Goal: Transaction & Acquisition: Purchase product/service

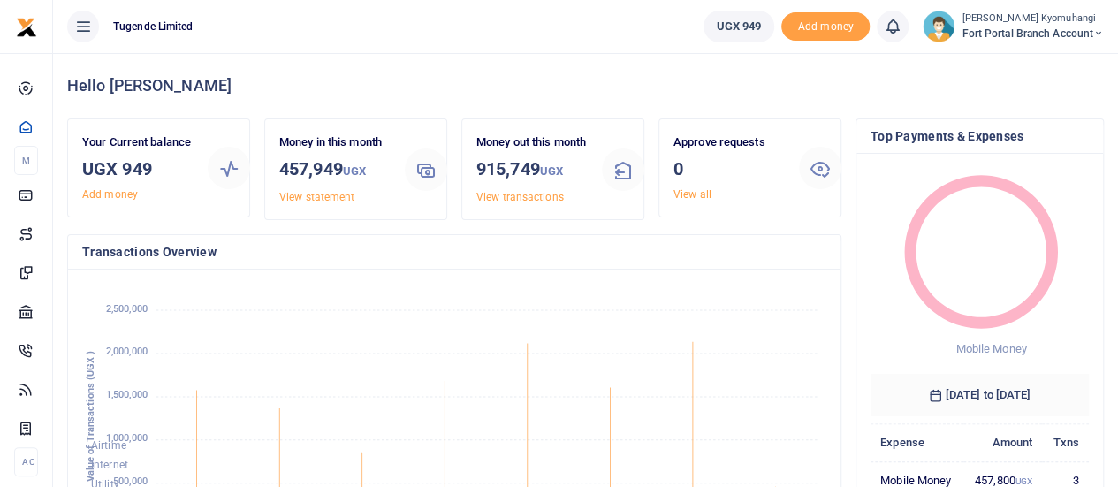
scroll to position [234, 205]
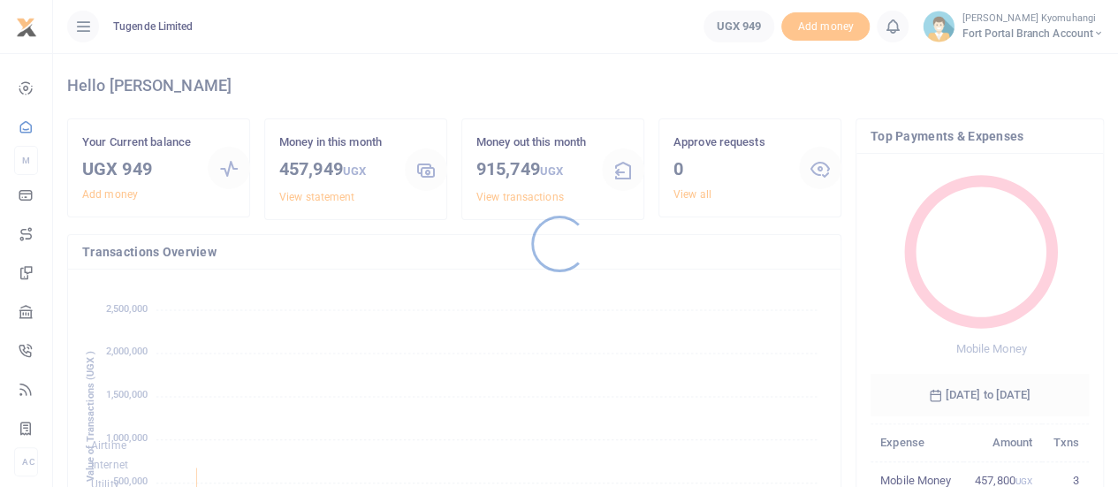
scroll to position [14, 14]
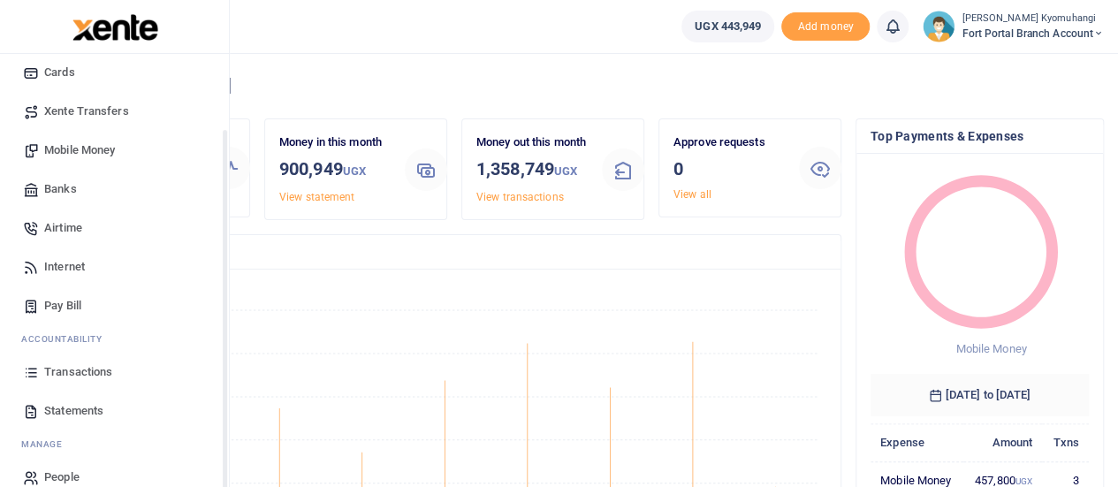
scroll to position [143, 0]
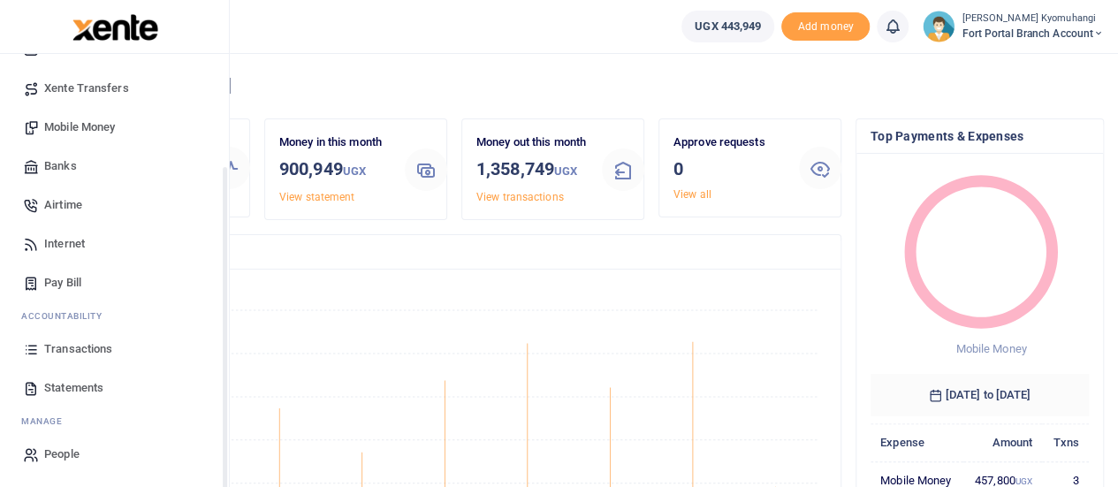
drag, startPoint x: 223, startPoint y: 211, endPoint x: 184, endPoint y: 446, distance: 238.4
click at [184, 446] on div "Start Dashboard M ake Payments Cards Xente Transfers Mobile Money Banks Airtime…" at bounding box center [114, 297] width 229 height 487
click at [80, 378] on link "Statements" at bounding box center [114, 388] width 201 height 39
click at [68, 385] on span "Statements" at bounding box center [73, 388] width 59 height 18
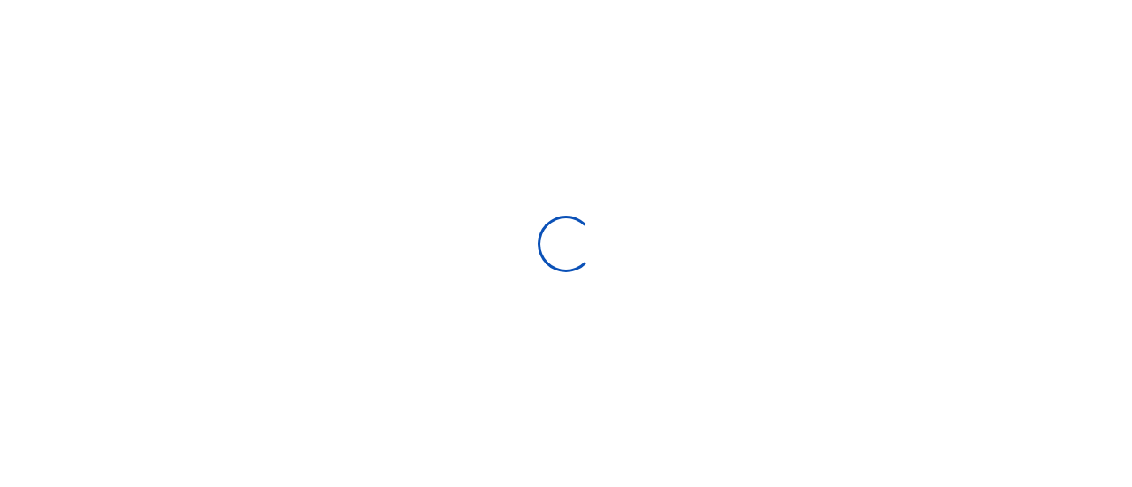
click at [1131, 225] on div at bounding box center [566, 243] width 1132 height 487
select select "ALL"
type input "[DATE] - [DATE]"
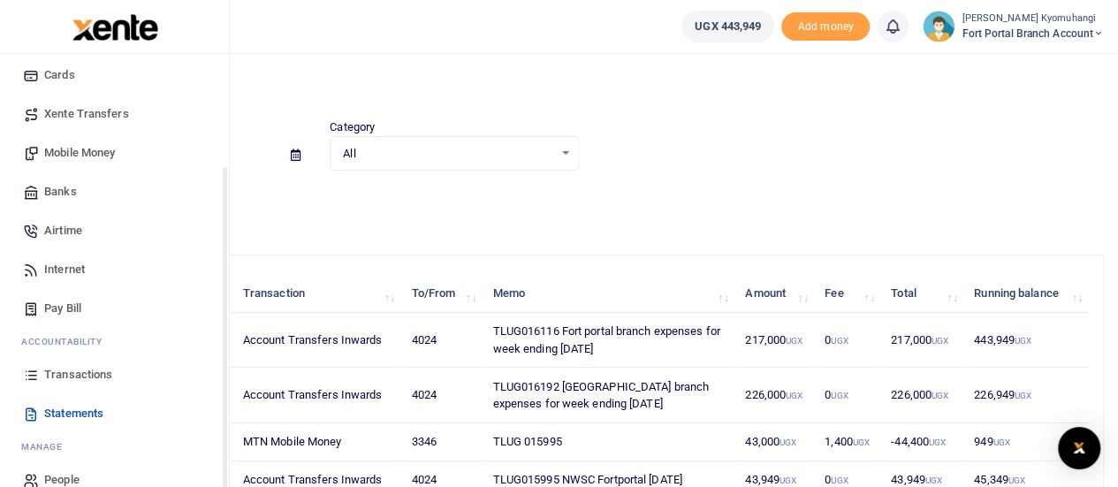
scroll to position [143, 0]
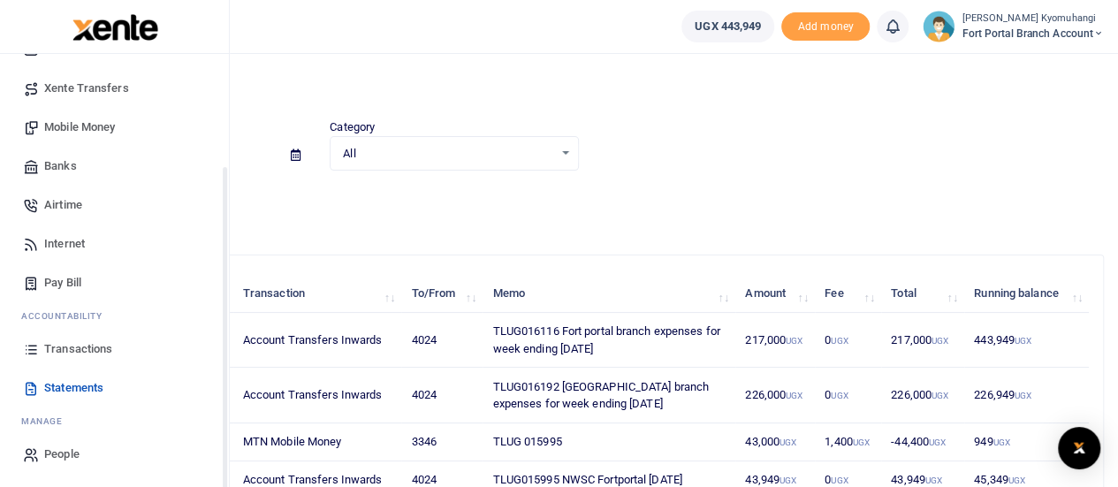
drag, startPoint x: 223, startPoint y: 280, endPoint x: 214, endPoint y: 409, distance: 129.4
click at [214, 409] on div "Start Dashboard M ake Payments Cards Xente Transfers Mobile Money Banks Airtime…" at bounding box center [114, 297] width 229 height 487
click at [124, 347] on link "Transactions" at bounding box center [114, 349] width 201 height 39
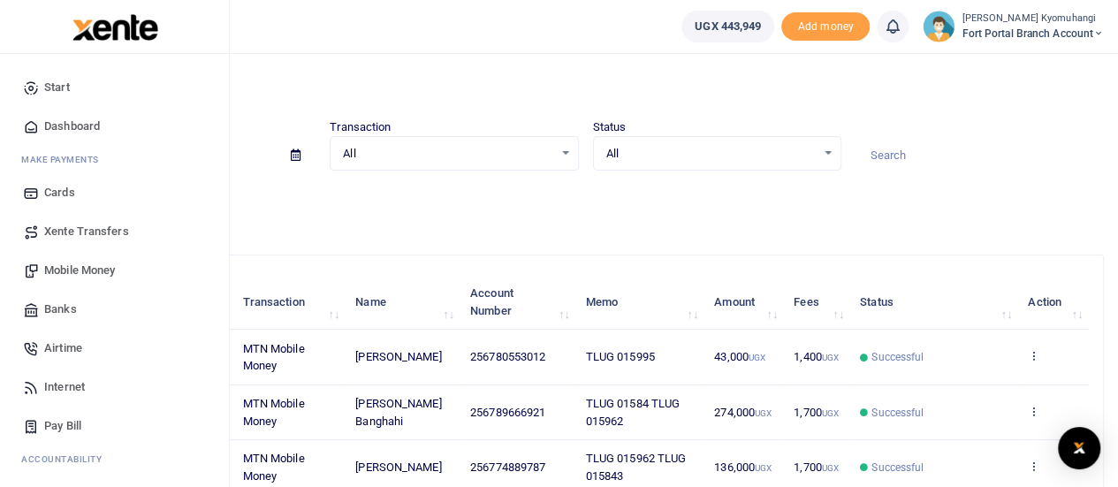
click at [77, 264] on span "Mobile Money" at bounding box center [79, 271] width 71 height 18
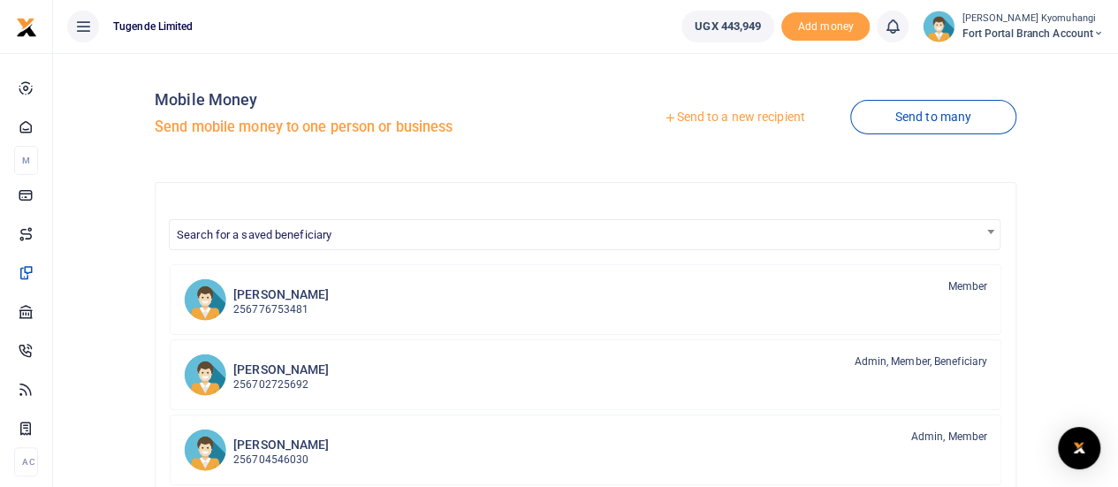
click at [712, 118] on link "Send to a new recipient" at bounding box center [734, 118] width 231 height 32
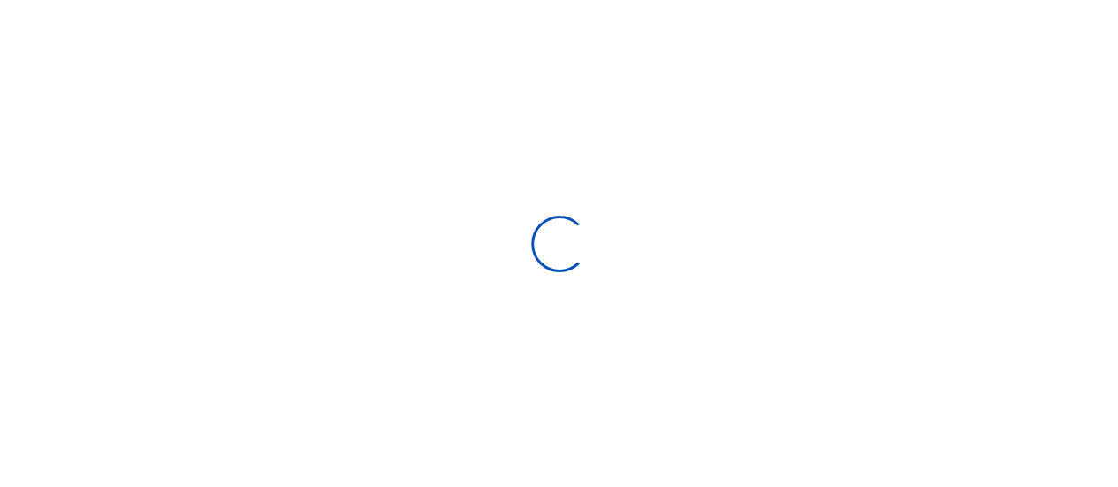
select select "Loading bundles"
select select
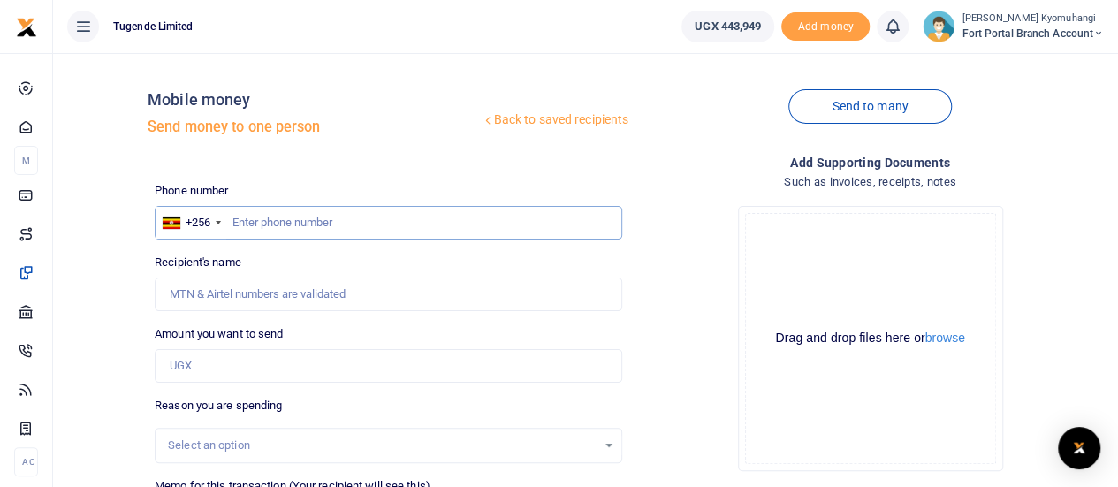
click at [310, 228] on input "text" at bounding box center [389, 223] width 468 height 34
type input "774889787"
type input "Justine Alekuni"
type input "774889787"
click at [235, 363] on input "Amount you want to send" at bounding box center [389, 366] width 468 height 34
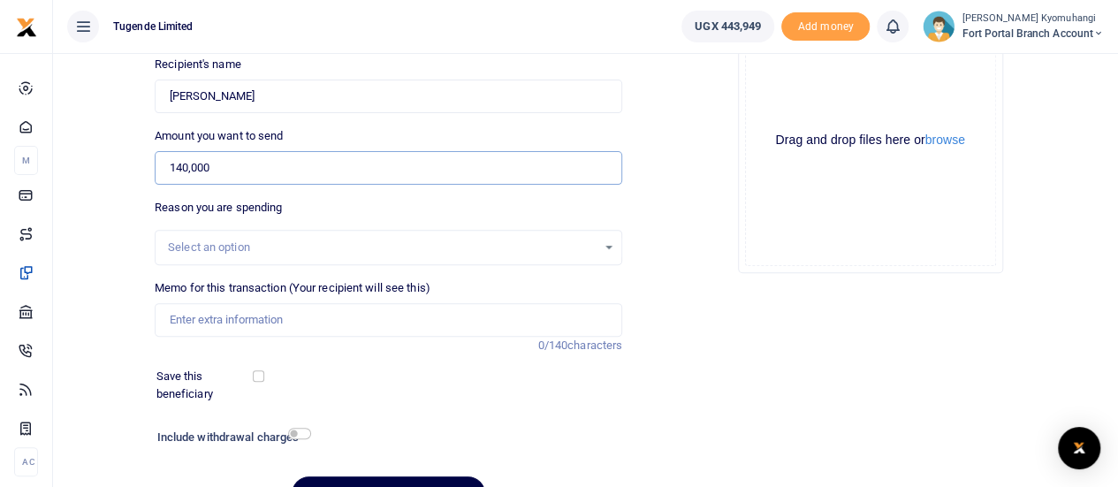
scroll to position [200, 0]
type input "140,000"
click at [587, 254] on div "Select an option" at bounding box center [382, 246] width 429 height 18
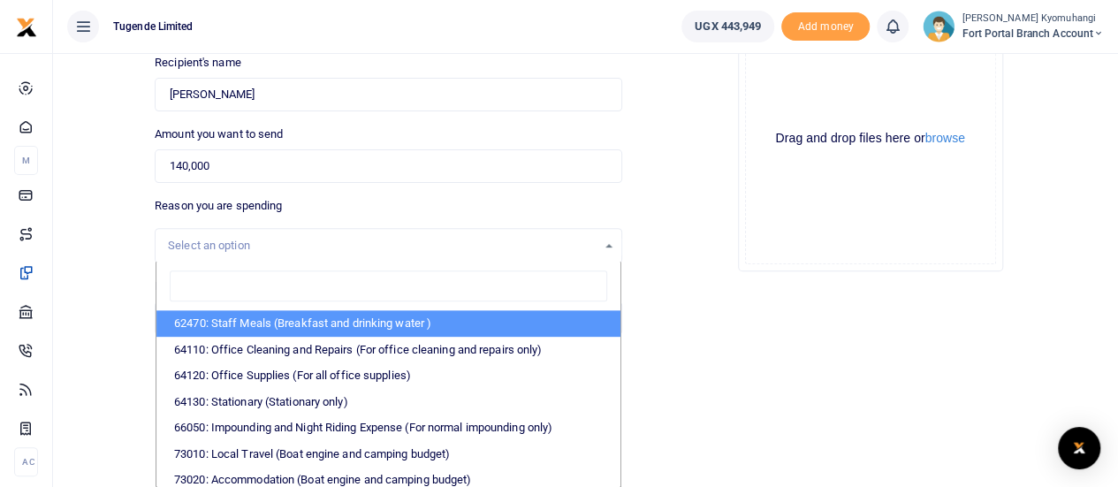
click at [304, 317] on li "62470: Staff Meals (Breakfast and drinking water )" at bounding box center [388, 323] width 464 height 27
select select "23"
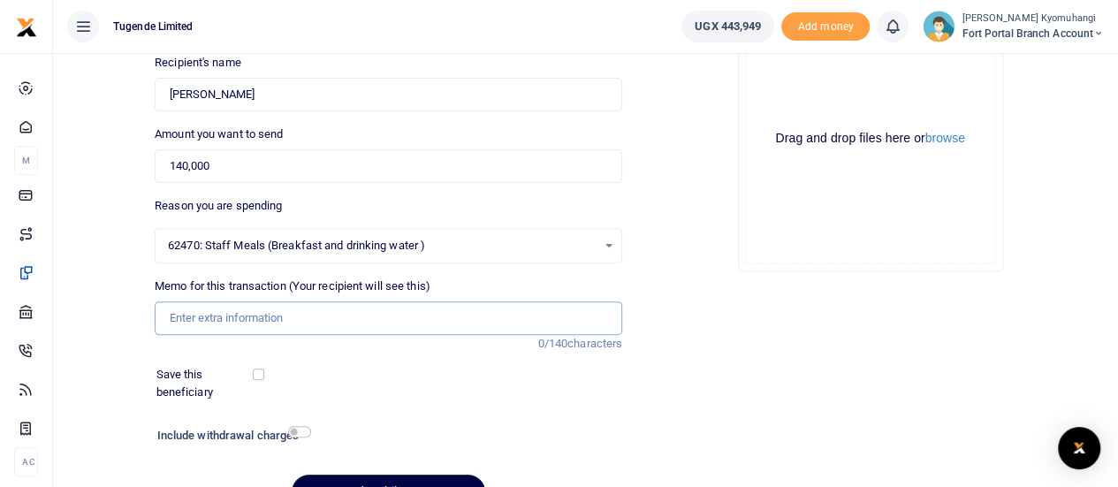
click at [246, 317] on input "Memo for this transaction (Your recipient will see this)" at bounding box center [389, 318] width 468 height 34
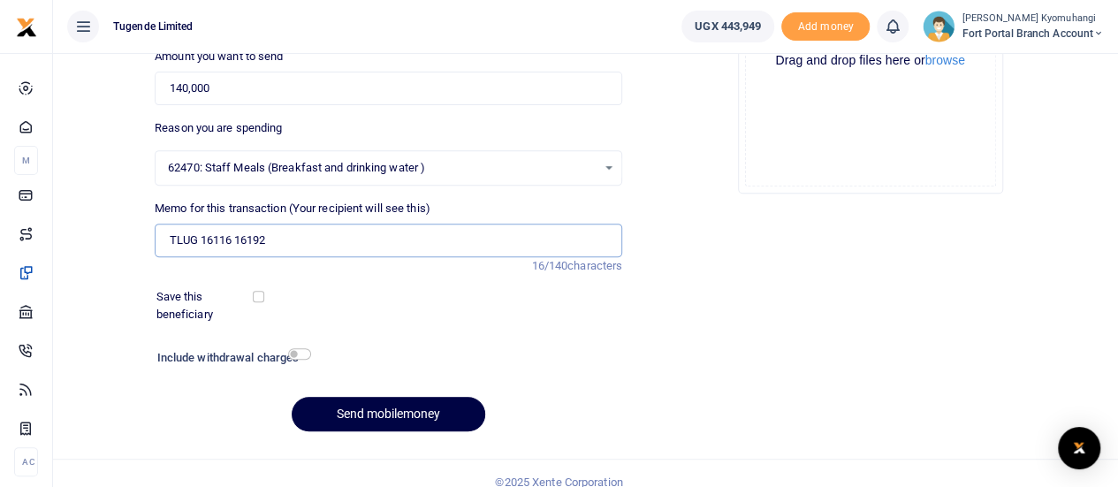
scroll to position [294, 0]
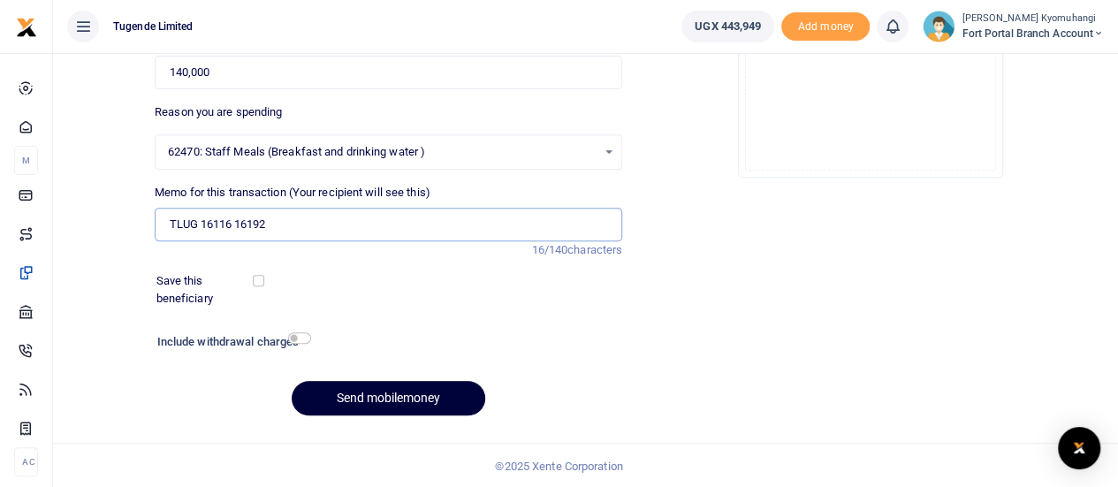
type input "TLUG 16116 16192"
click at [417, 404] on button "Send mobilemoney" at bounding box center [389, 398] width 194 height 34
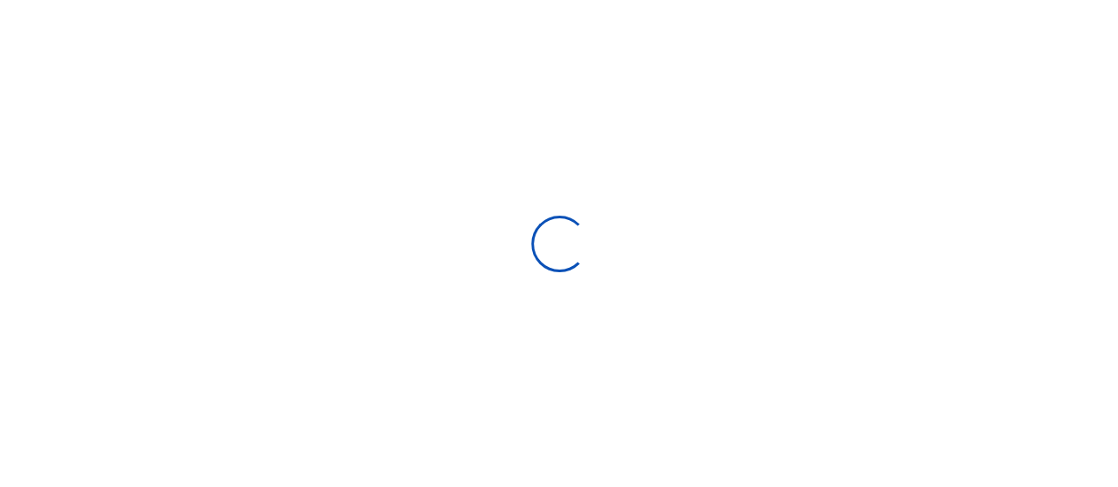
select select "Loading bundles"
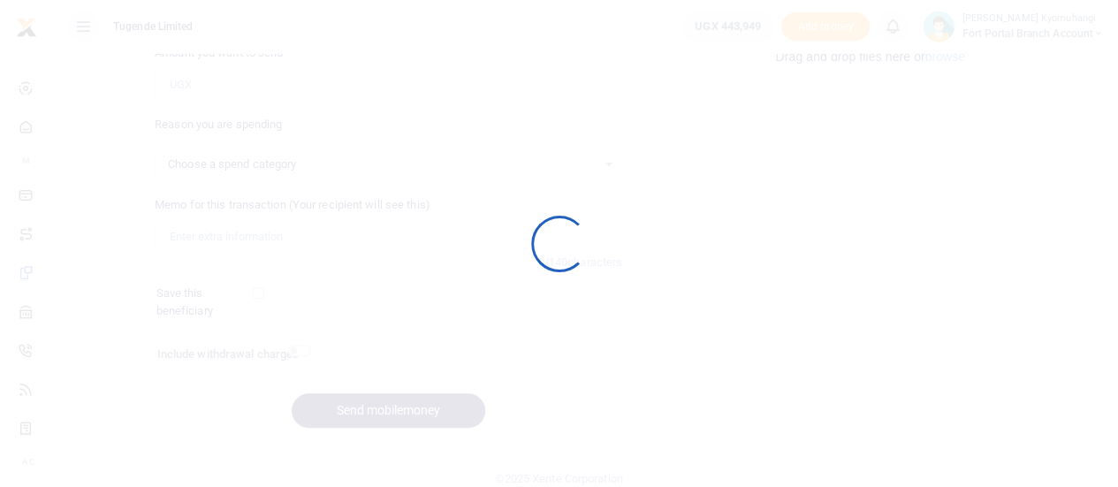
scroll to position [294, 0]
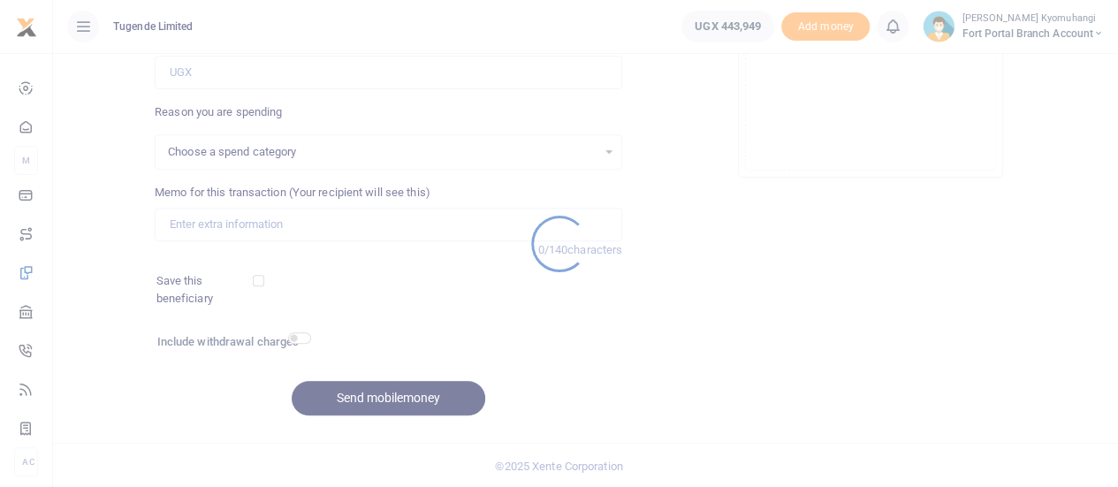
select select
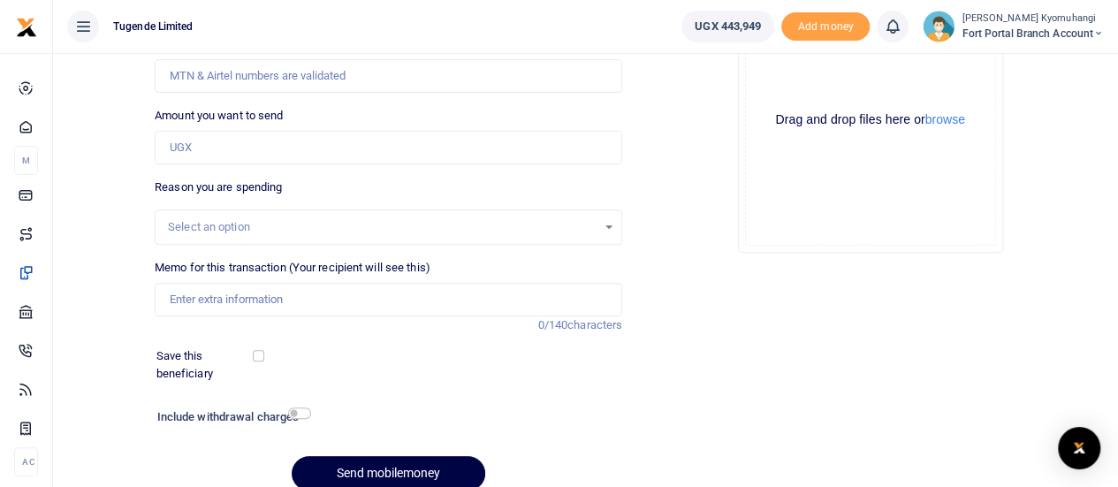
scroll to position [278, 0]
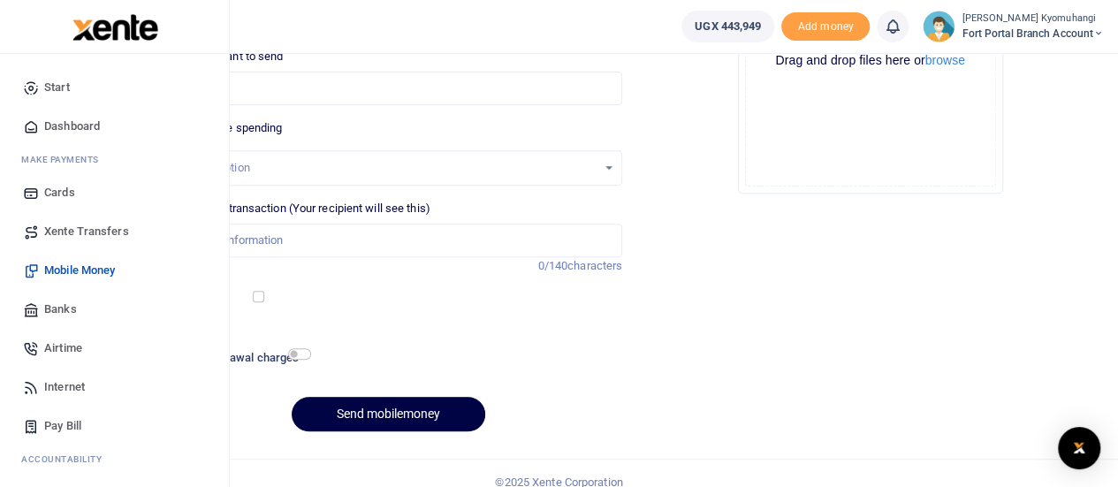
click at [97, 264] on span "Mobile Money" at bounding box center [79, 271] width 71 height 18
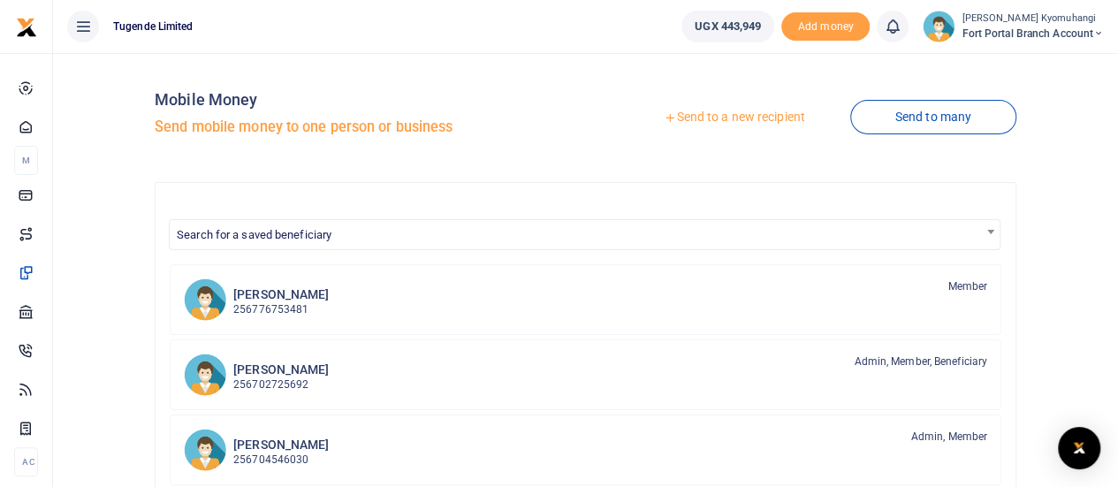
click at [732, 121] on link "Send to a new recipient" at bounding box center [734, 118] width 231 height 32
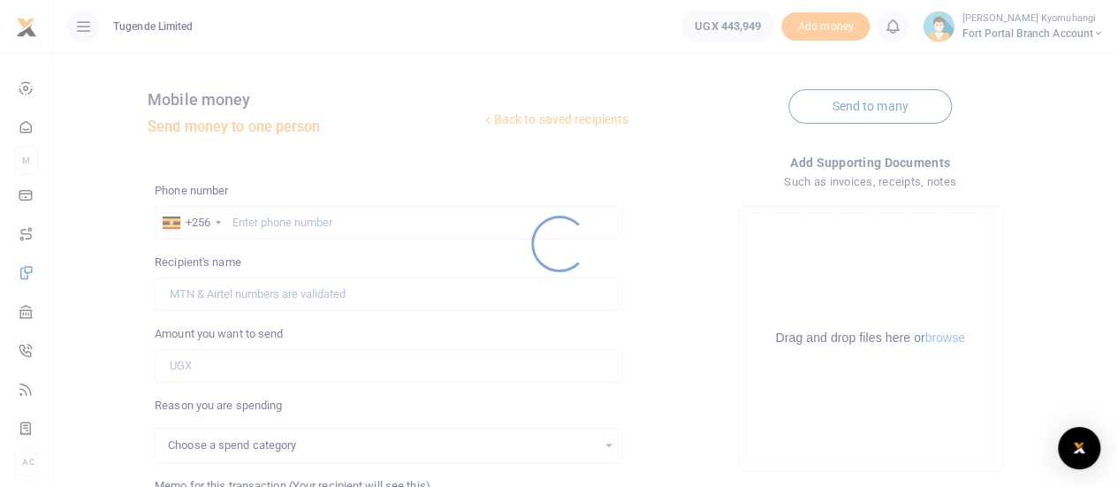
select select
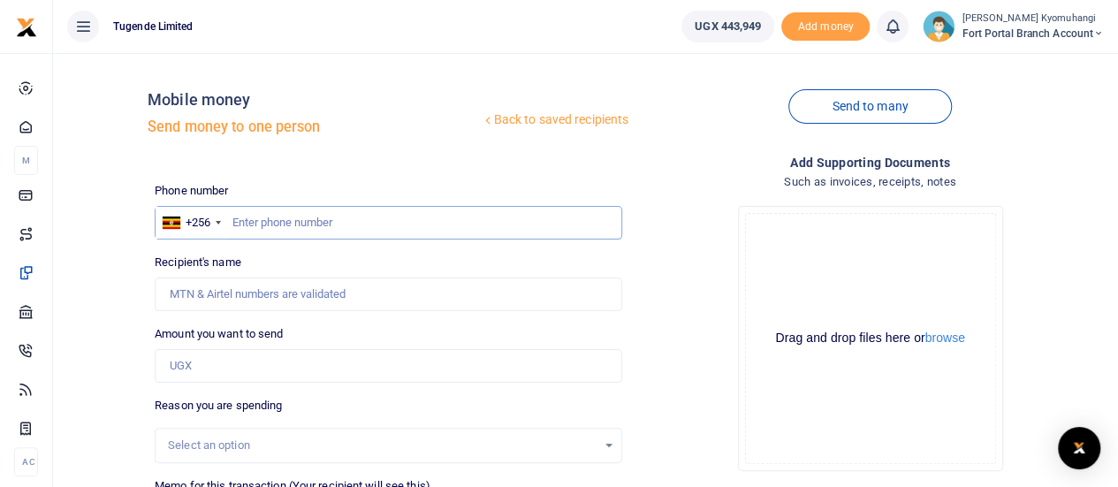
click at [309, 218] on input "text" at bounding box center [389, 223] width 468 height 34
type input "789666921"
type input "Mackson Banghahi"
type input "789666921"
click at [244, 364] on input "Amount you want to send" at bounding box center [389, 366] width 468 height 34
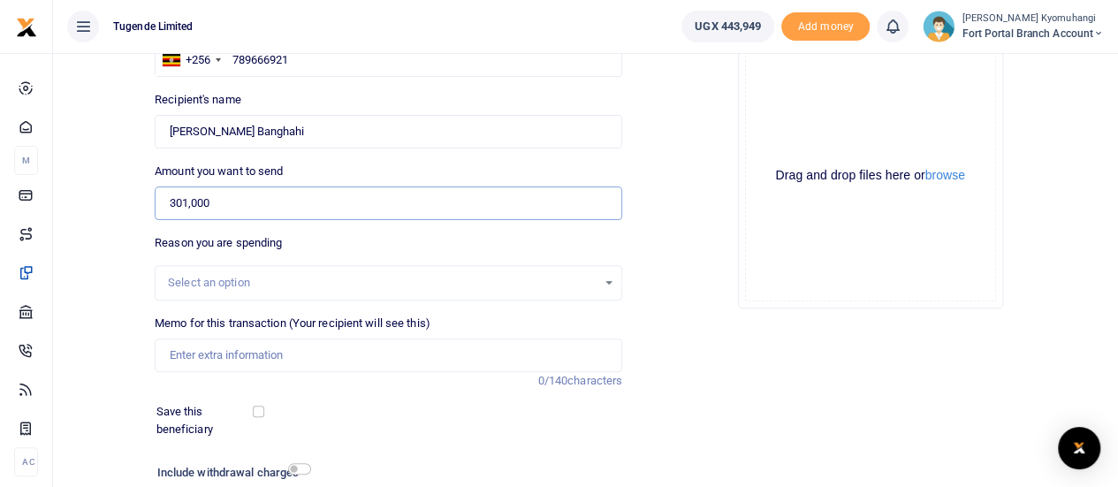
scroll to position [166, 0]
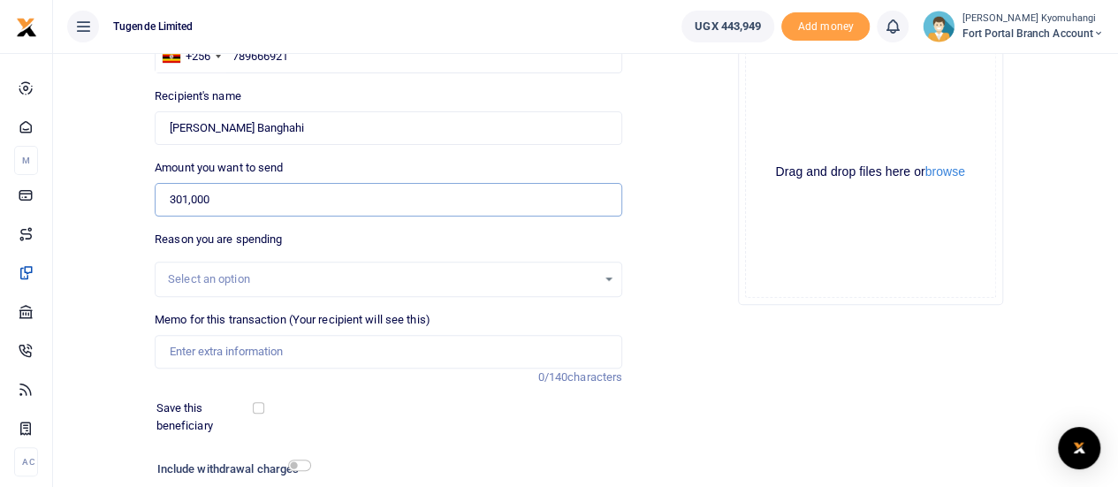
type input "301,000"
click at [606, 277] on div "Select an option" at bounding box center [389, 279] width 466 height 19
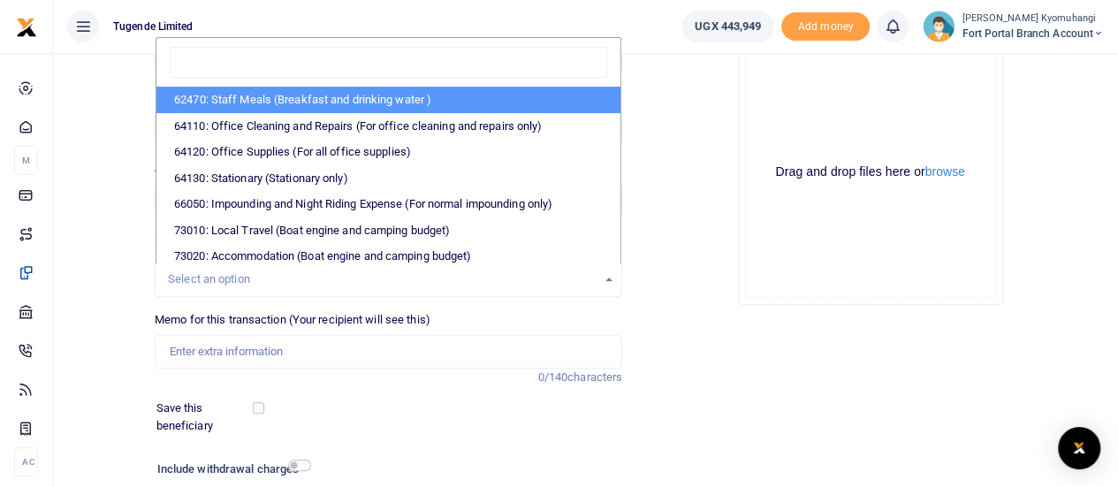
click at [299, 100] on li "62470: Staff Meals (Breakfast and drinking water )" at bounding box center [388, 100] width 464 height 27
select select "23"
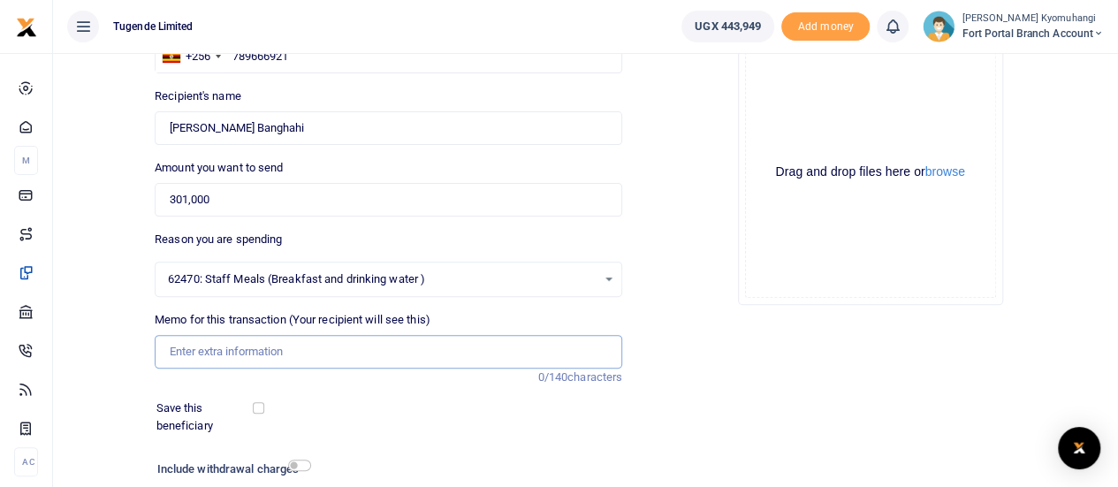
click at [281, 358] on input "Memo for this transaction (Your recipient will see this)" at bounding box center [389, 352] width 468 height 34
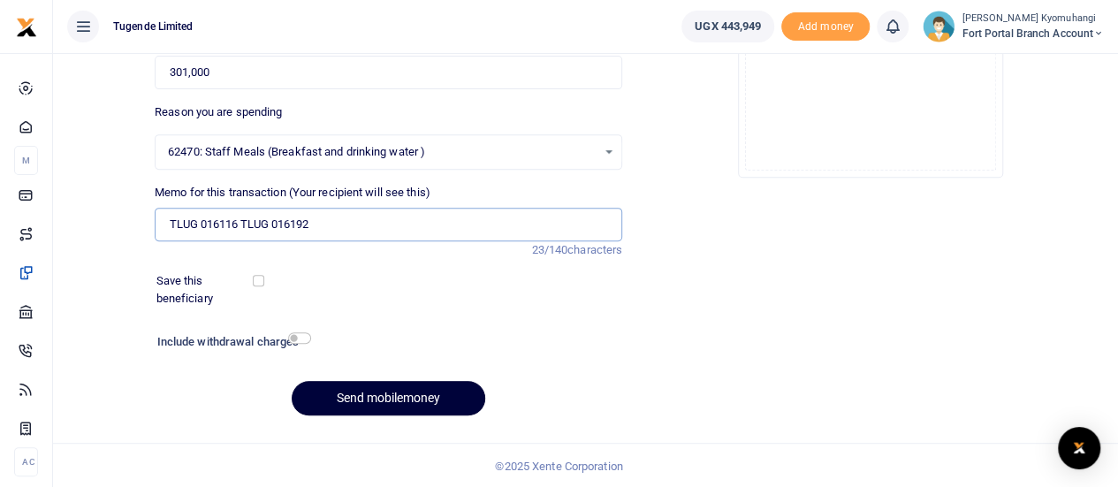
type input "TLUG 016116 TLUG 016192"
click at [465, 390] on button "Send mobilemoney" at bounding box center [389, 398] width 194 height 34
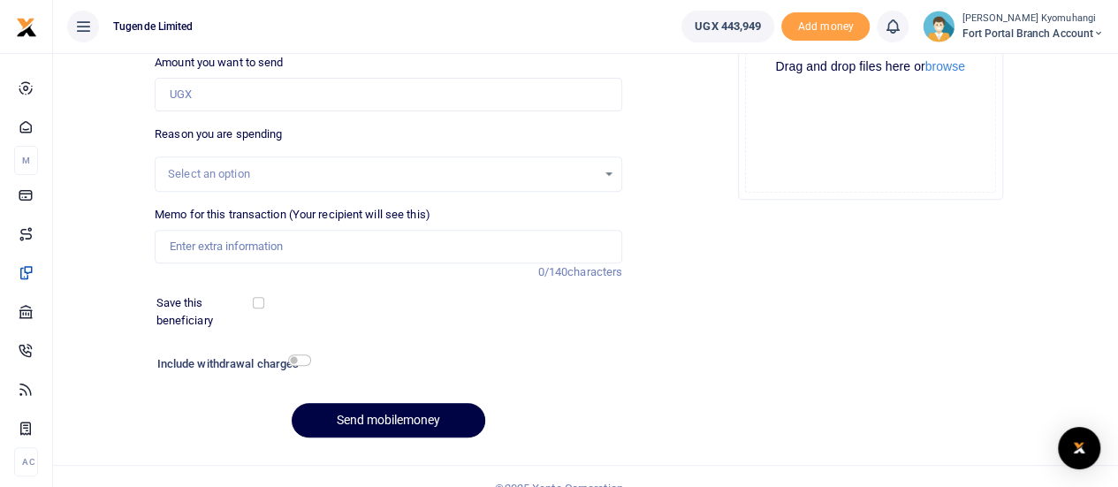
scroll to position [294, 0]
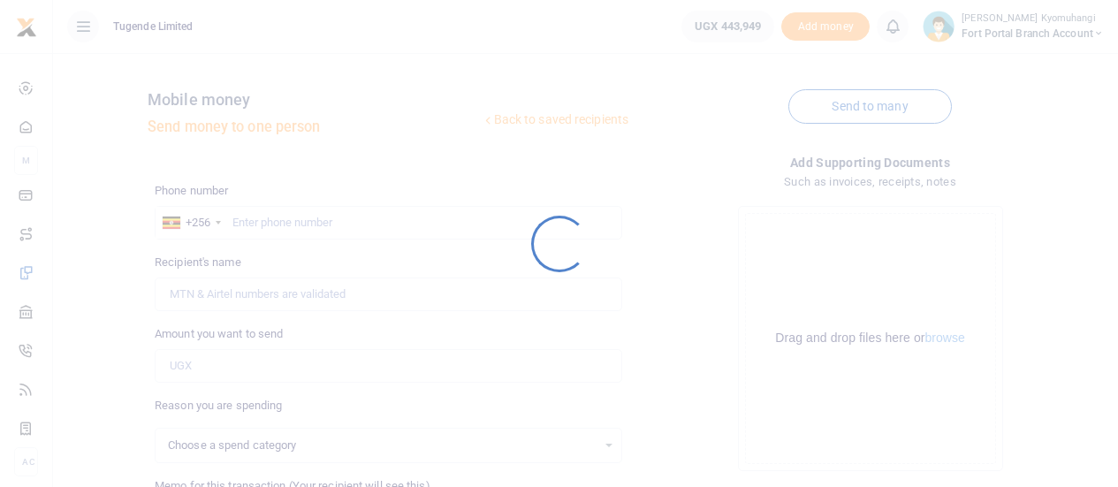
scroll to position [294, 0]
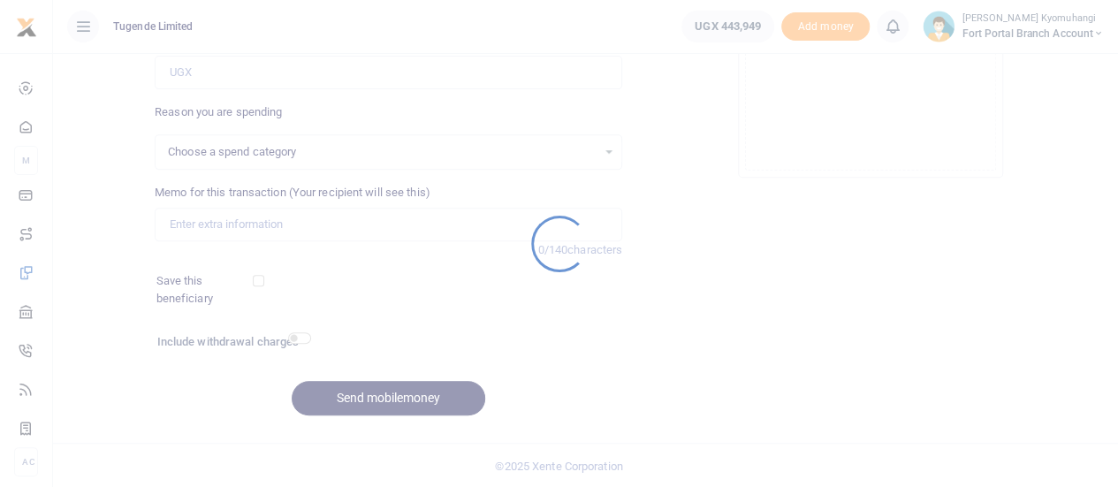
select select
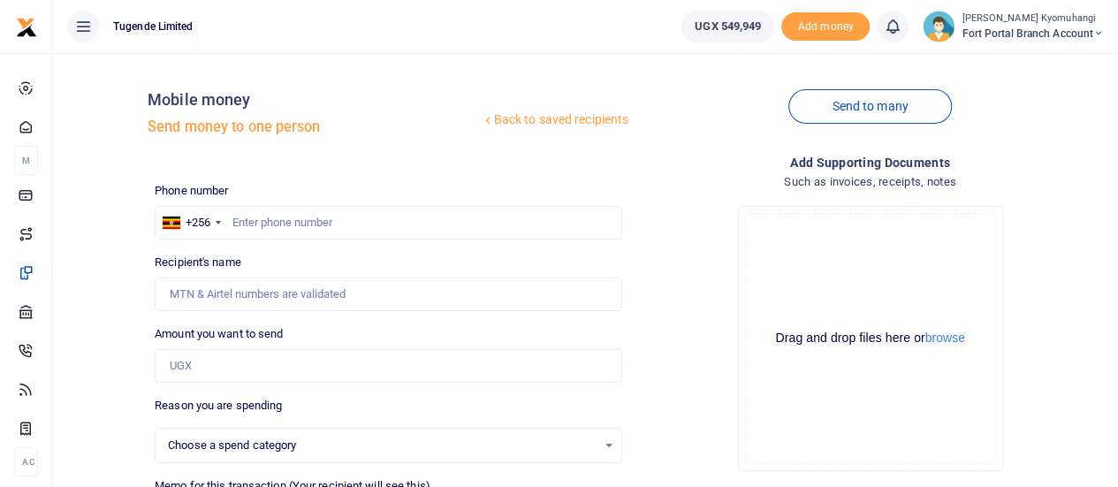
select select
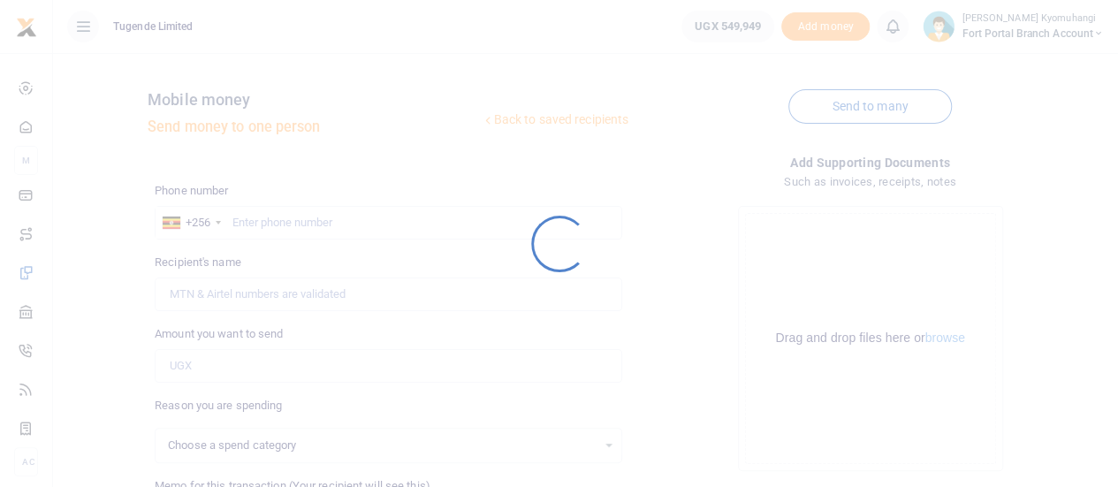
select select
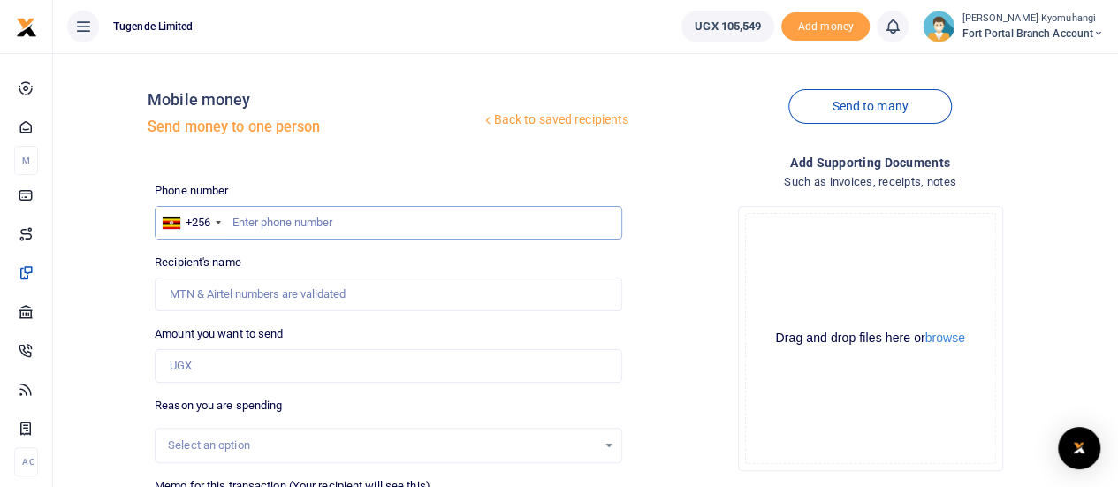
click at [248, 230] on input "text" at bounding box center [389, 223] width 468 height 34
type input "779426025"
type input "[PERSON_NAME]"
type input "779426025"
click at [239, 372] on input "Amount you want to send" at bounding box center [389, 366] width 468 height 34
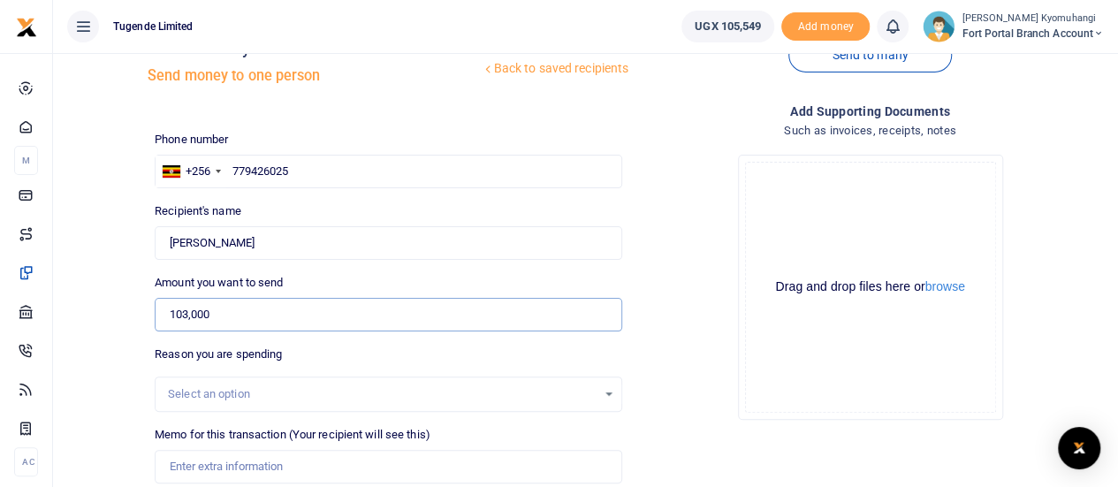
scroll to position [140, 0]
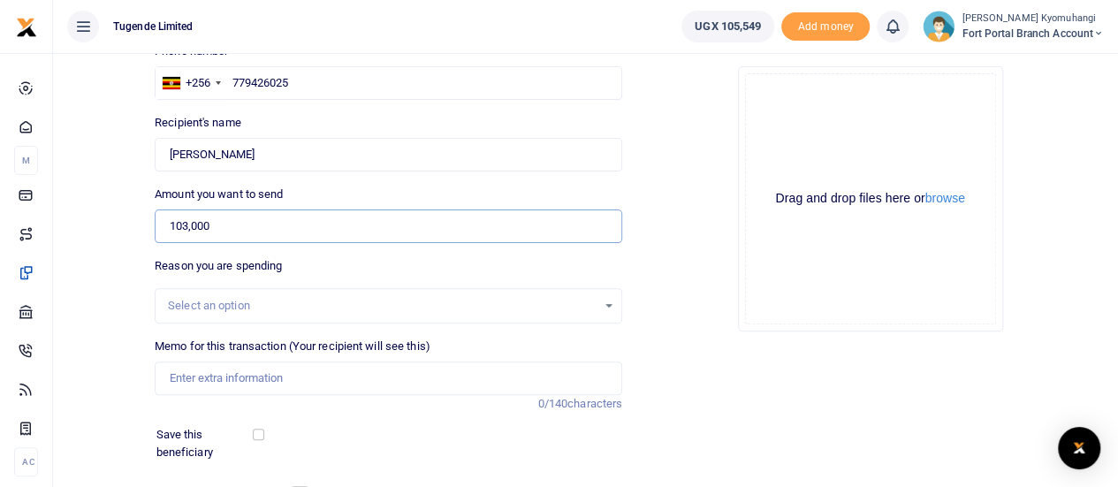
type input "103,000"
click at [612, 304] on div "Select an option" at bounding box center [389, 305] width 466 height 19
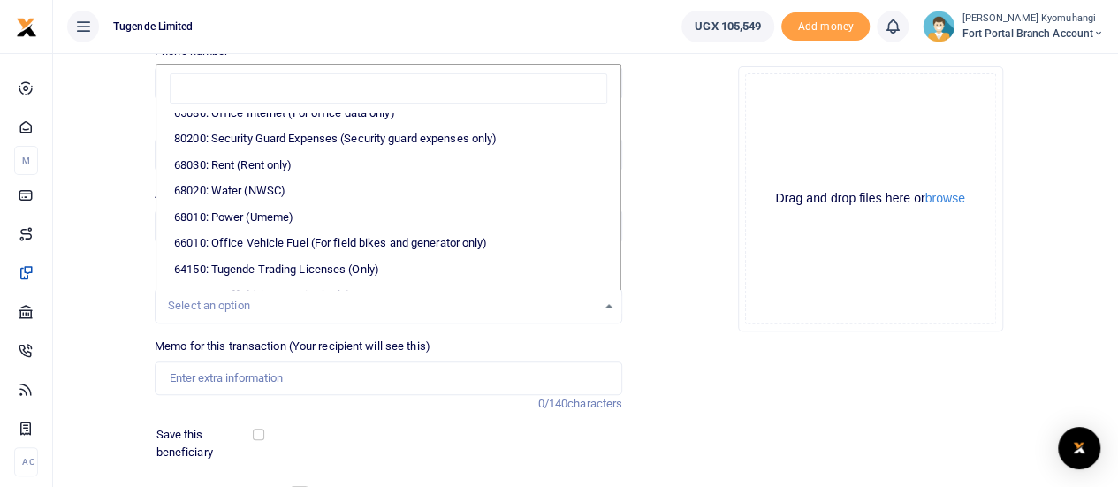
scroll to position [303, 0]
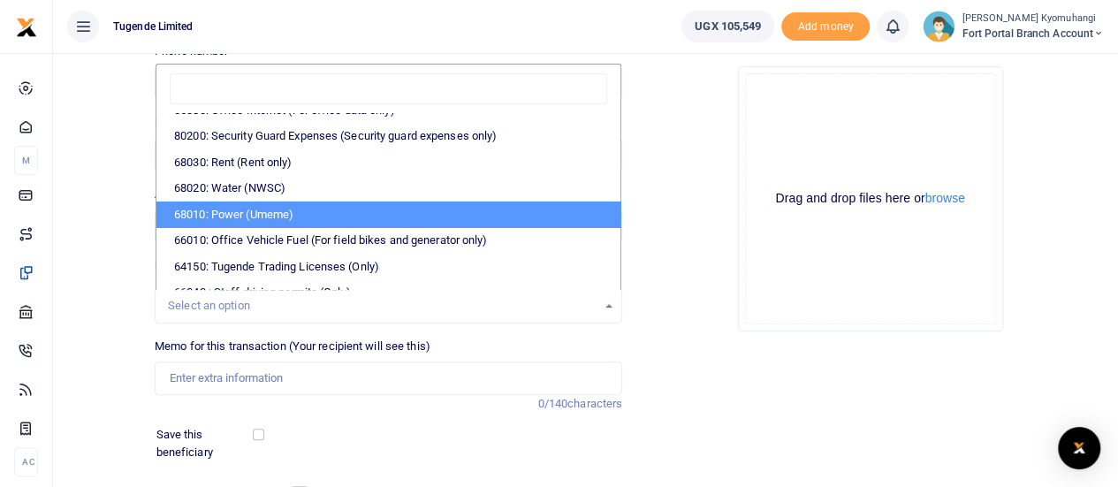
click at [358, 220] on li "68010: Power (Umeme)" at bounding box center [388, 215] width 464 height 27
select select "39"
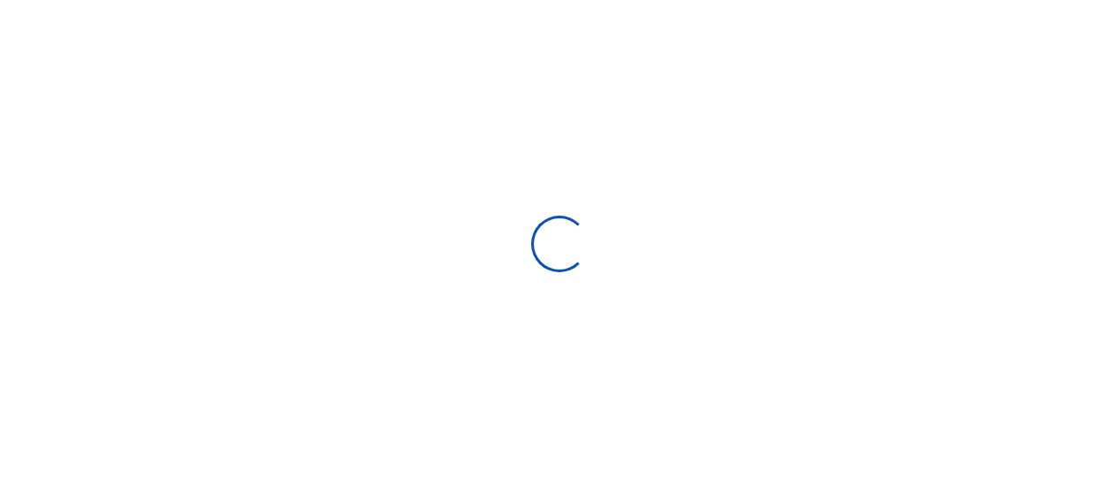
scroll to position [140, 0]
select select
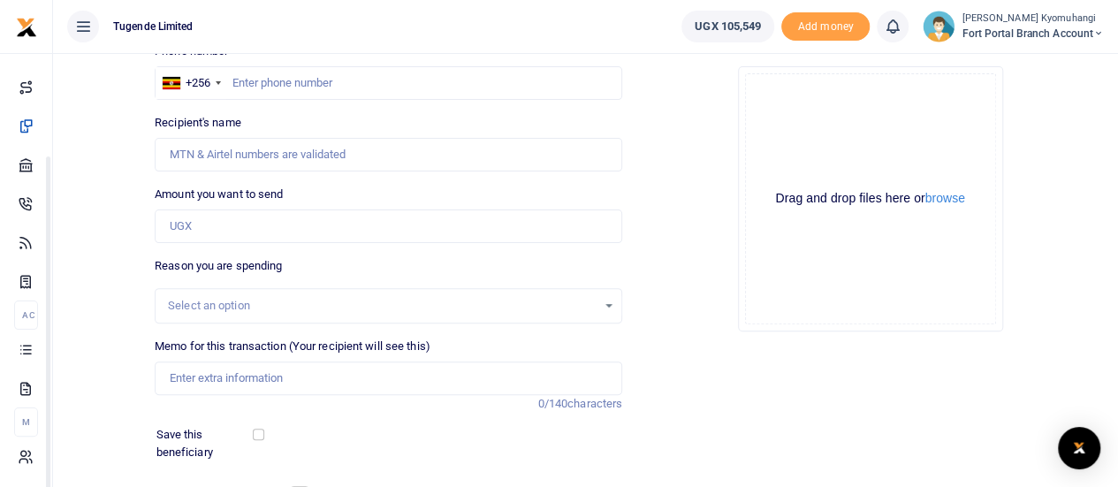
drag, startPoint x: 225, startPoint y: 305, endPoint x: 249, endPoint y: 427, distance: 124.3
click at [249, 427] on body "Start Dashboard M ake Payments Cards Xente Transfers Mobile Money Banks Airtime…" at bounding box center [559, 251] width 1118 height 783
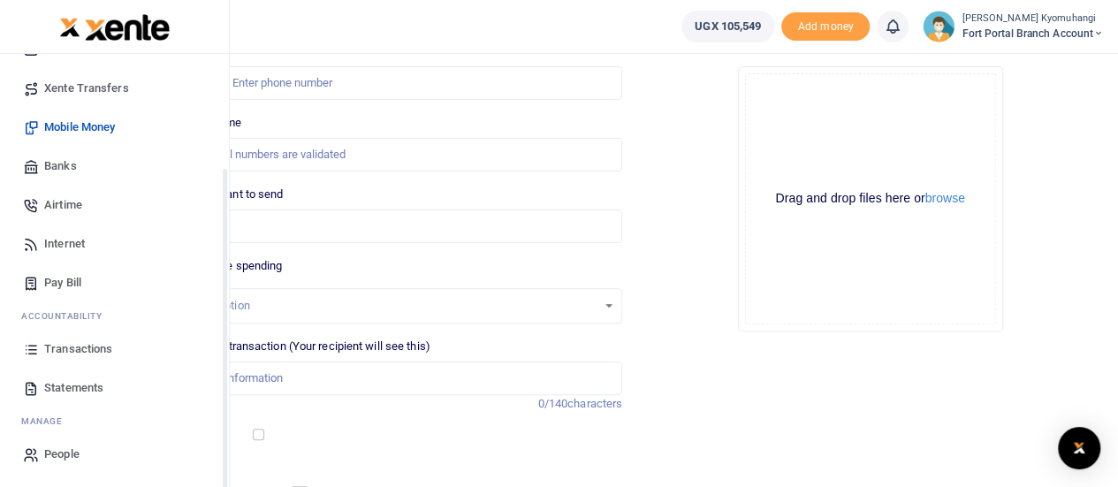
scroll to position [120, 0]
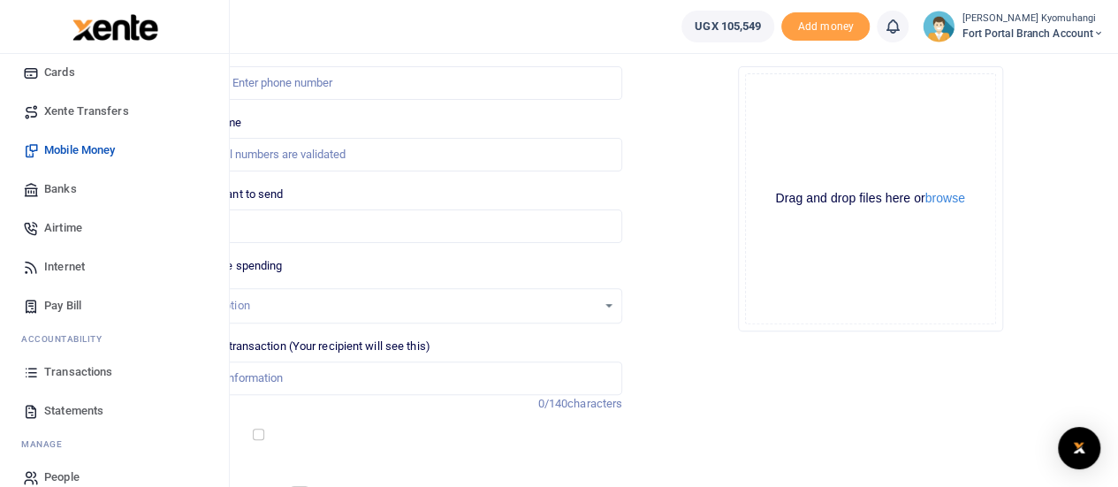
click at [78, 366] on span "Transactions" at bounding box center [78, 372] width 68 height 18
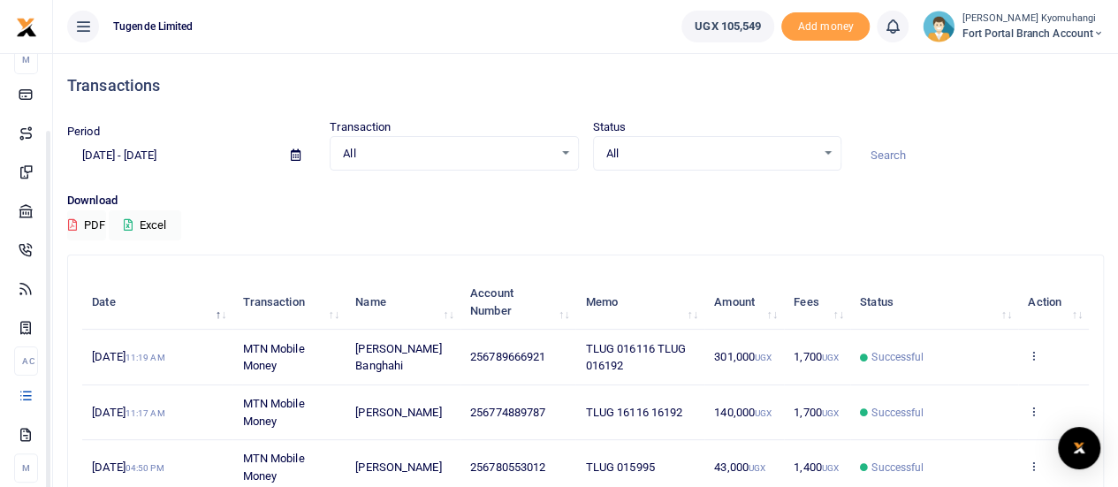
drag, startPoint x: 223, startPoint y: 330, endPoint x: 256, endPoint y: 408, distance: 84.7
click at [256, 408] on body "Start Dashboard M ake Payments Cards Xente Transfers Mobile Money Banks Airtime…" at bounding box center [559, 363] width 1118 height 727
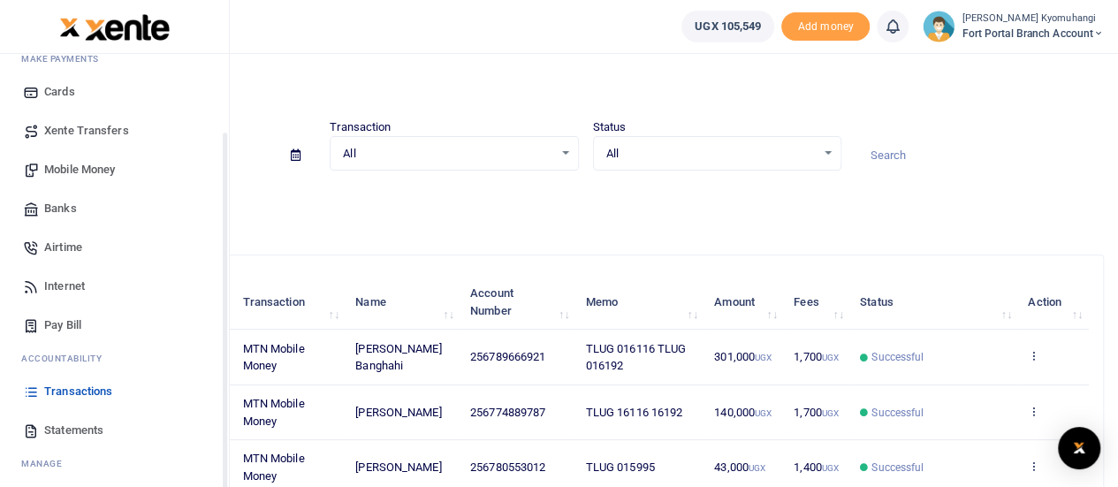
scroll to position [100, 0]
click at [75, 162] on span "Mobile Money" at bounding box center [79, 171] width 71 height 18
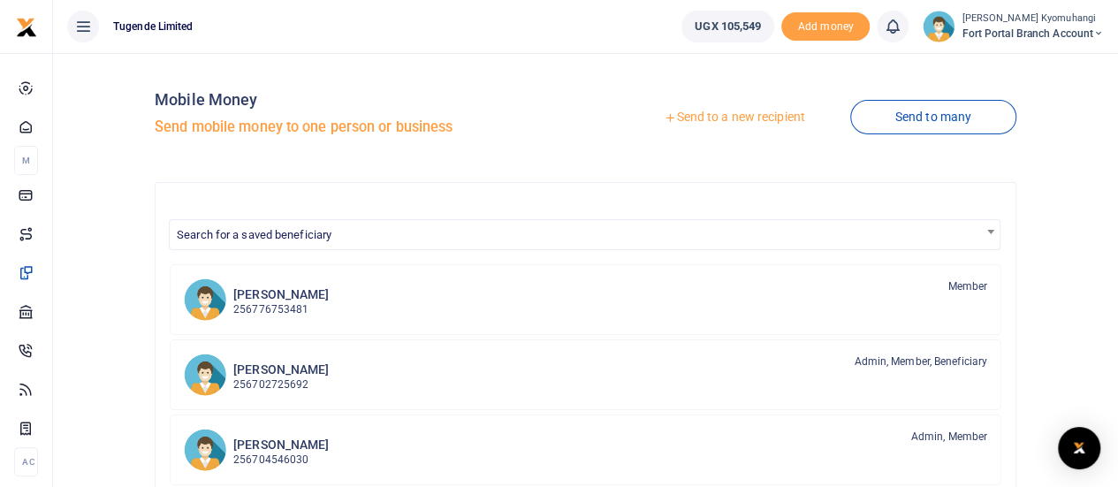
click at [767, 123] on link "Send to a new recipient" at bounding box center [734, 118] width 231 height 32
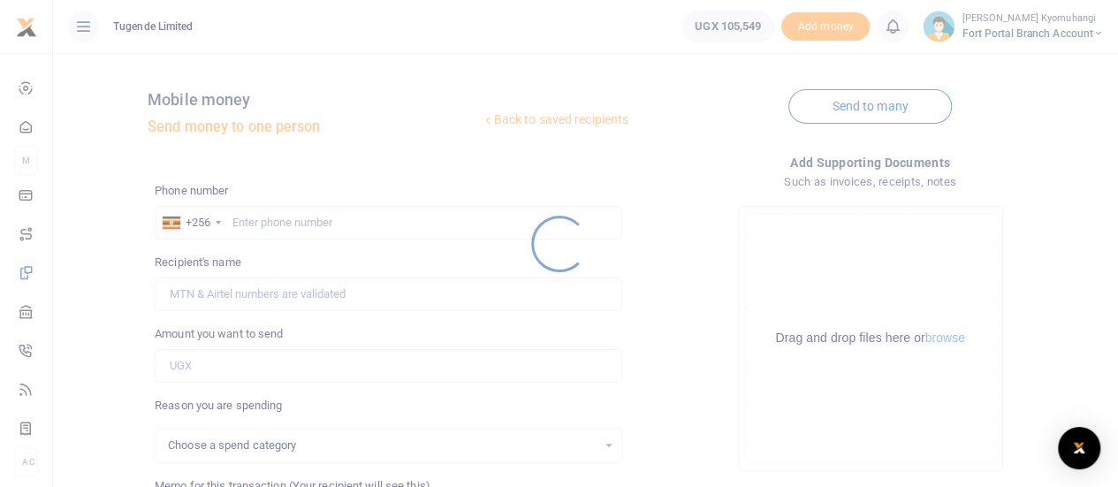
select select
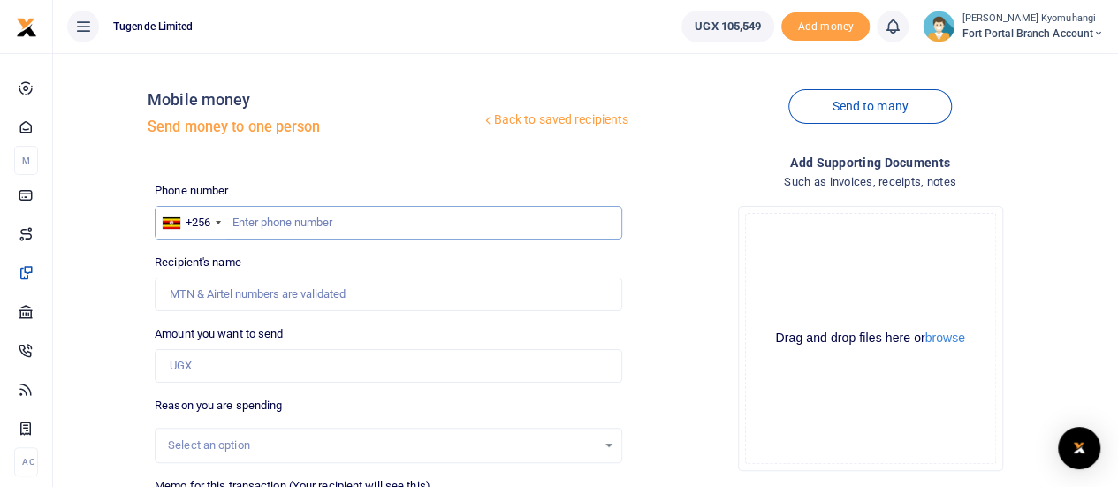
click at [271, 220] on input "text" at bounding box center [389, 223] width 468 height 34
type input "779426025"
type input "[PERSON_NAME]"
type input "779426025"
click at [215, 378] on input "Amount you want to send" at bounding box center [389, 366] width 468 height 34
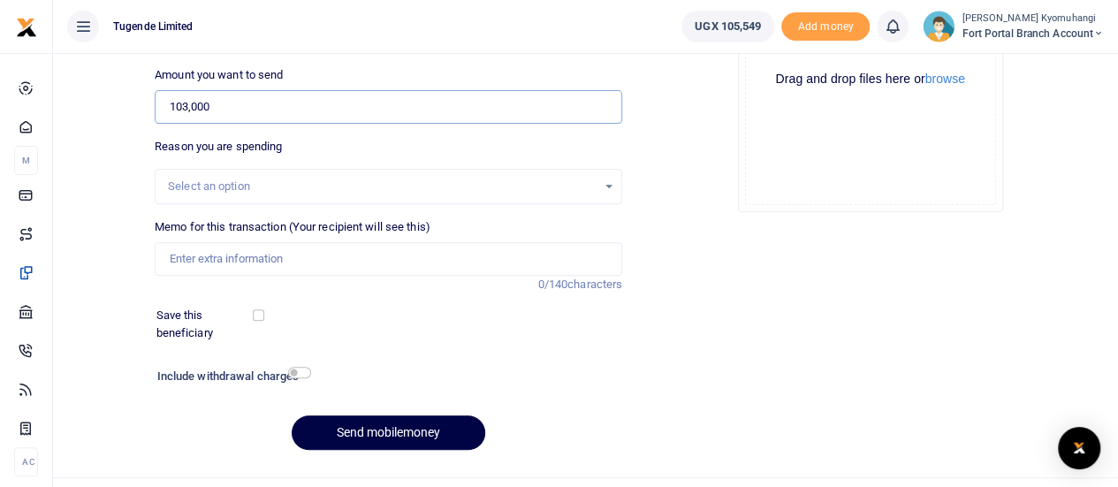
scroll to position [294, 0]
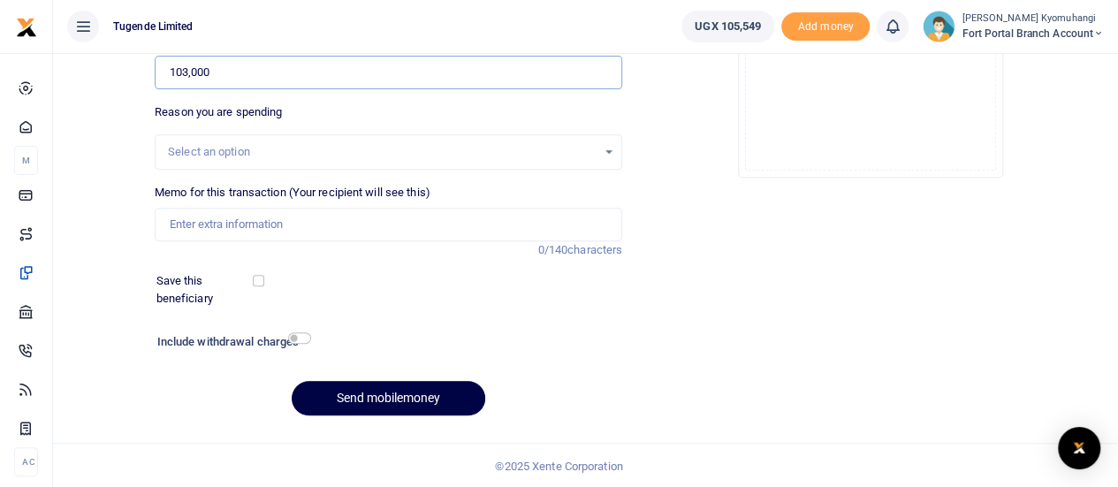
type input "103,000"
click at [608, 158] on div "Select an option" at bounding box center [389, 151] width 466 height 19
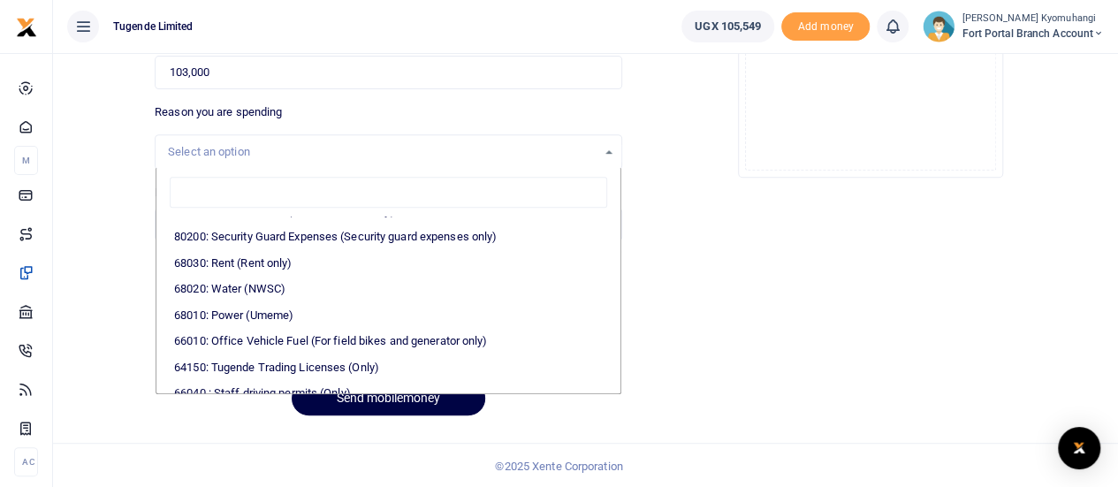
scroll to position [345, 0]
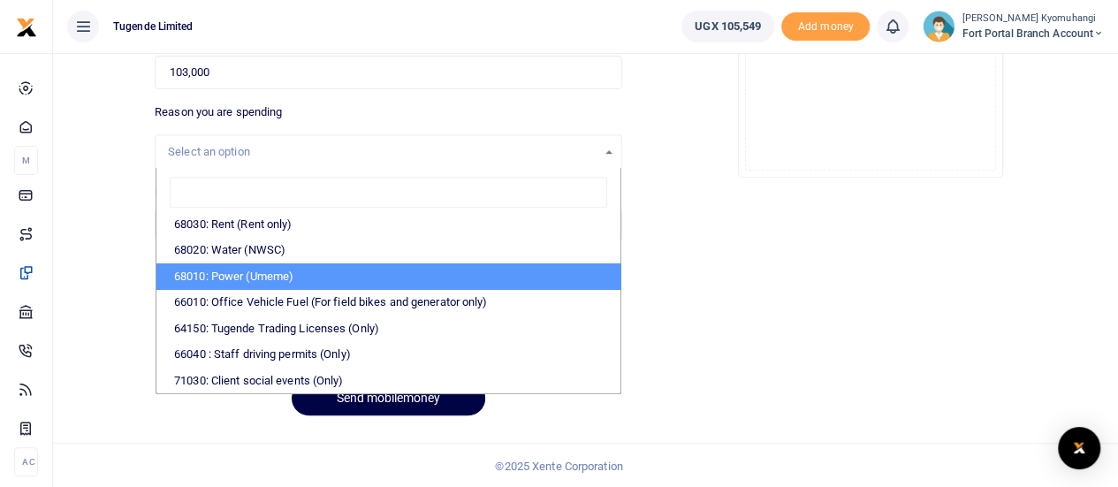
click at [322, 266] on li "68010: Power (Umeme)" at bounding box center [388, 276] width 464 height 27
select select "39"
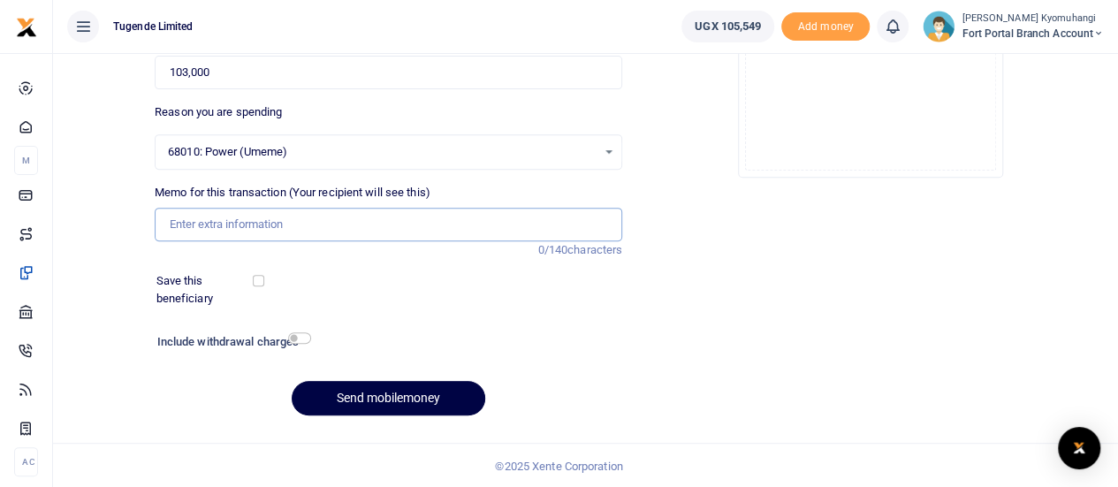
click at [301, 219] on input "Memo for this transaction (Your recipient will see this)" at bounding box center [389, 225] width 468 height 34
click at [290, 221] on input "Memo for this transaction (Your recipient will see this)" at bounding box center [389, 225] width 468 height 34
paste input "TLUG-016292"
click at [203, 222] on input "TLUG-016292" at bounding box center [389, 225] width 468 height 34
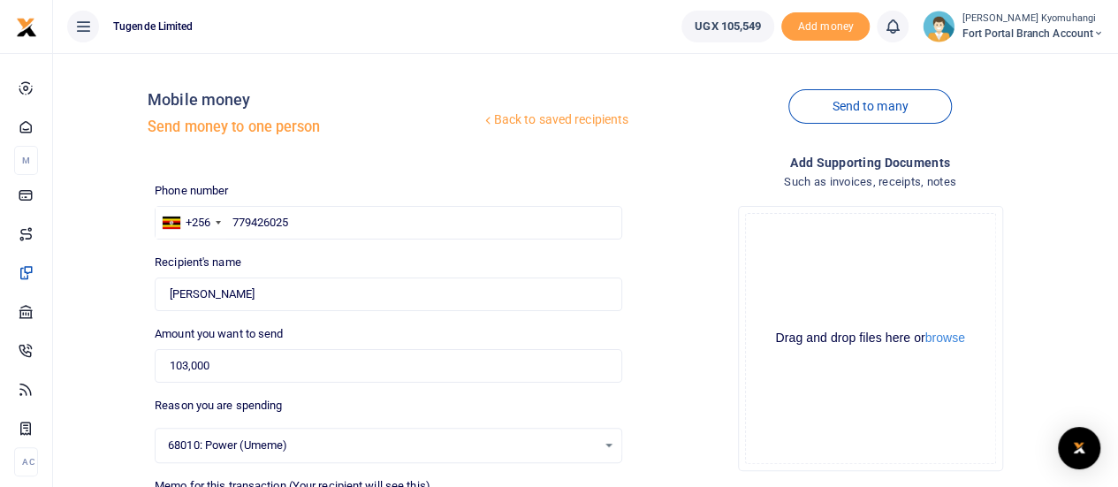
scroll to position [294, 0]
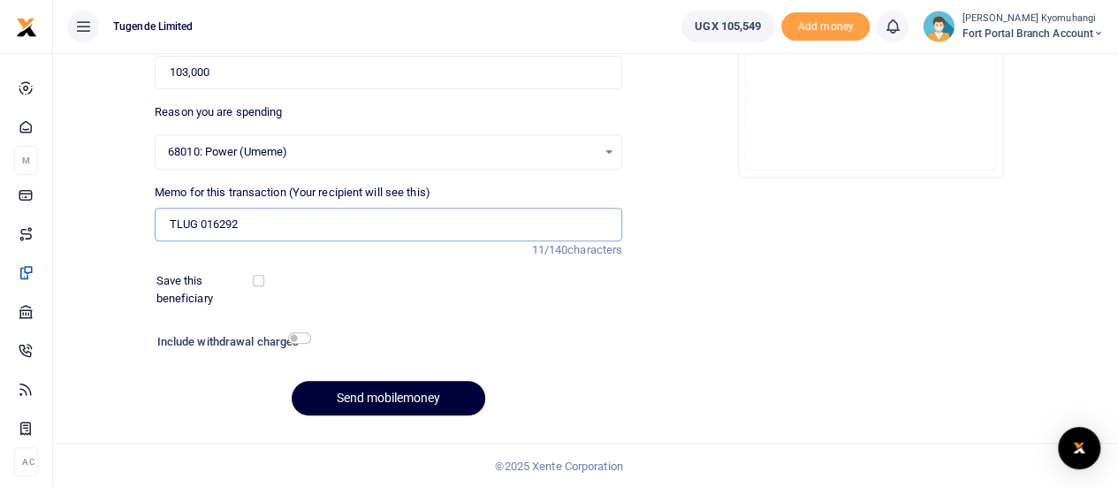
type input "TLUG 016292"
click at [463, 396] on button "Send mobilemoney" at bounding box center [389, 398] width 194 height 34
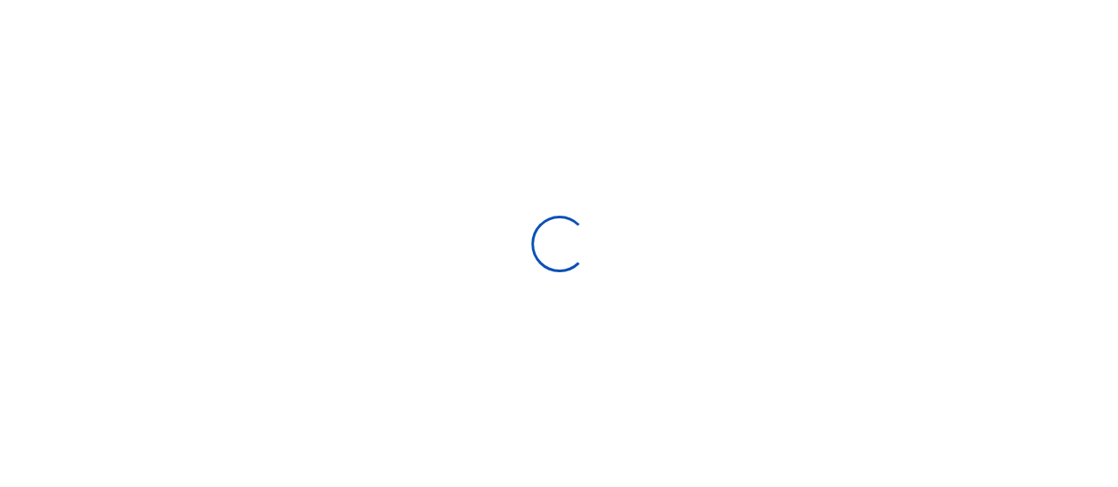
select select "Loading bundles"
select select
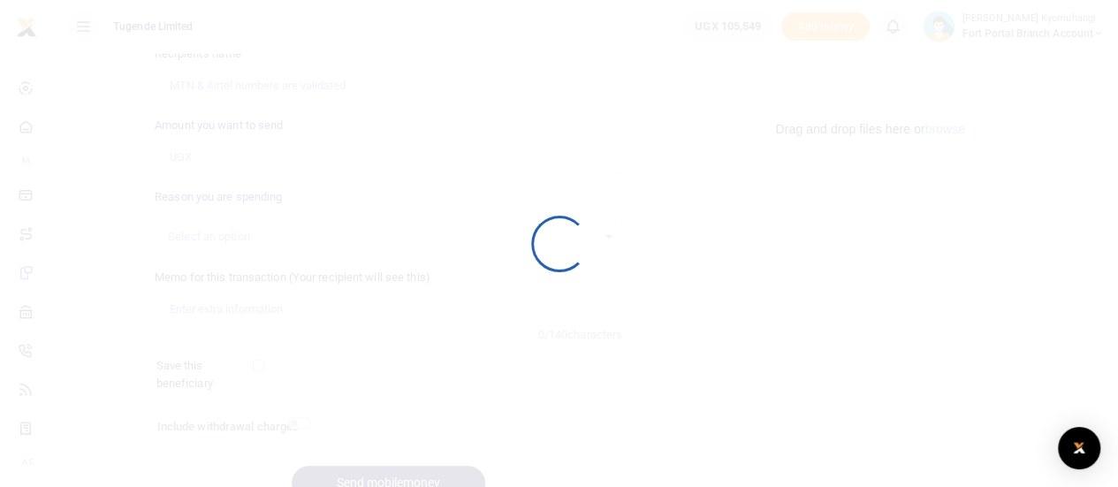
scroll to position [294, 0]
